Goal: Task Accomplishment & Management: Manage account settings

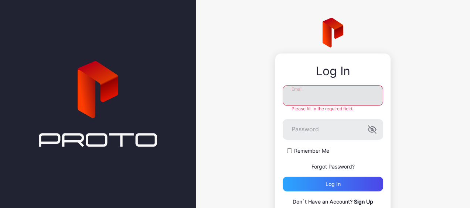
click at [307, 94] on input "Email" at bounding box center [333, 95] width 100 height 21
paste input "**********"
click at [307, 94] on input "**********" at bounding box center [333, 95] width 100 height 21
type input "**********"
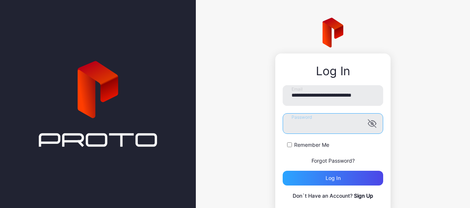
scroll to position [0, 0]
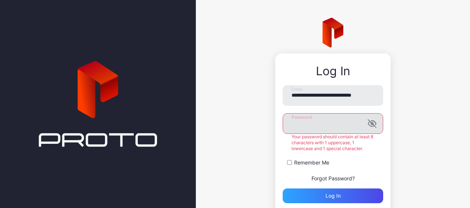
click at [368, 124] on icon "button" at bounding box center [371, 124] width 6 height 5
click at [283, 189] on button "Log in" at bounding box center [333, 196] width 100 height 15
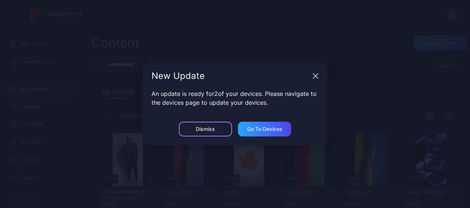
click at [201, 131] on div "Dismiss" at bounding box center [205, 129] width 19 height 6
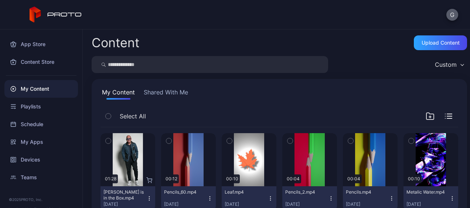
click at [452, 10] on button "G" at bounding box center [452, 15] width 12 height 12
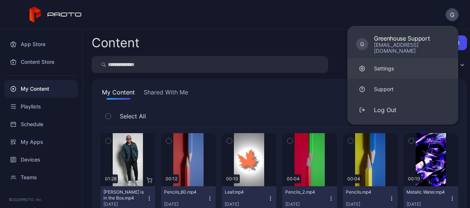
click at [415, 59] on link "Settings" at bounding box center [402, 68] width 111 height 21
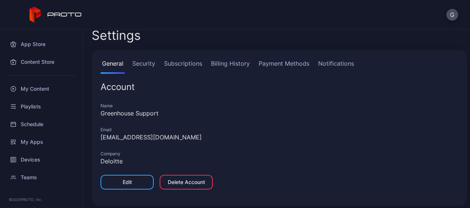
scroll to position [13, 0]
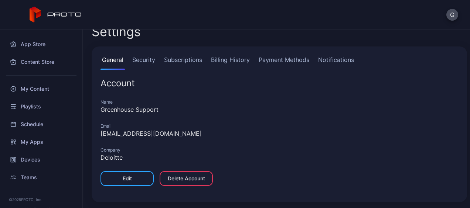
click at [233, 57] on link "Billing History" at bounding box center [230, 62] width 42 height 15
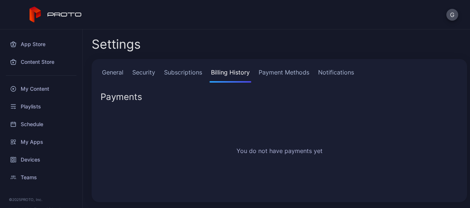
click at [280, 73] on link "Payment Methods" at bounding box center [284, 75] width 54 height 15
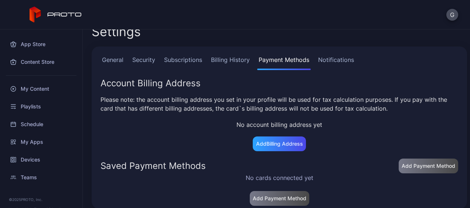
scroll to position [19, 0]
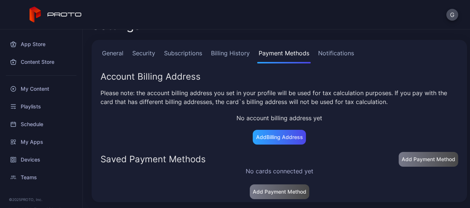
click at [184, 53] on link "Subscriptions" at bounding box center [183, 56] width 41 height 15
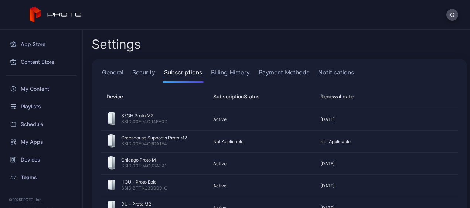
click at [136, 71] on link "Security" at bounding box center [144, 75] width 26 height 15
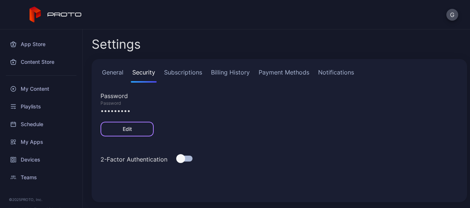
click at [136, 126] on div "Edit" at bounding box center [126, 129] width 53 height 15
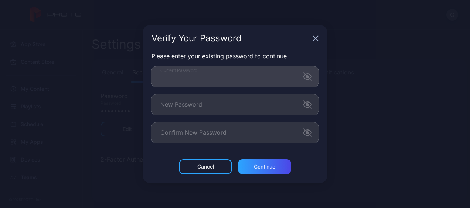
click at [305, 75] on icon "button" at bounding box center [307, 77] width 8 height 8
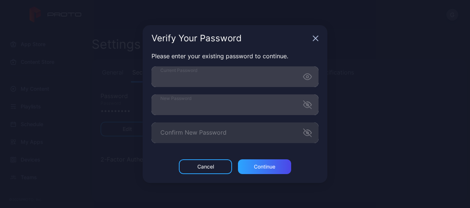
click at [310, 107] on icon "button" at bounding box center [307, 105] width 8 height 8
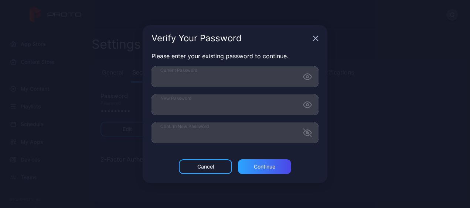
click at [307, 135] on icon "button" at bounding box center [307, 133] width 9 height 9
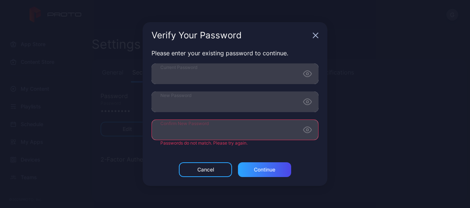
click at [137, 123] on div "Verify Your Password Please enter your existing password to continue. Current P…" at bounding box center [235, 104] width 470 height 208
click at [299, 161] on div "Verify Your Password Please enter your existing password to continue. Current P…" at bounding box center [235, 104] width 185 height 164
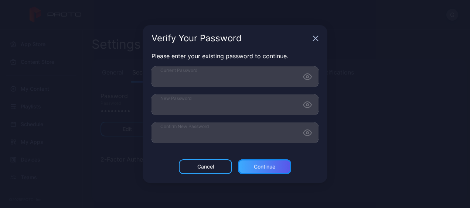
click at [252, 168] on div "Continue" at bounding box center [264, 167] width 53 height 15
